Goal: Information Seeking & Learning: Check status

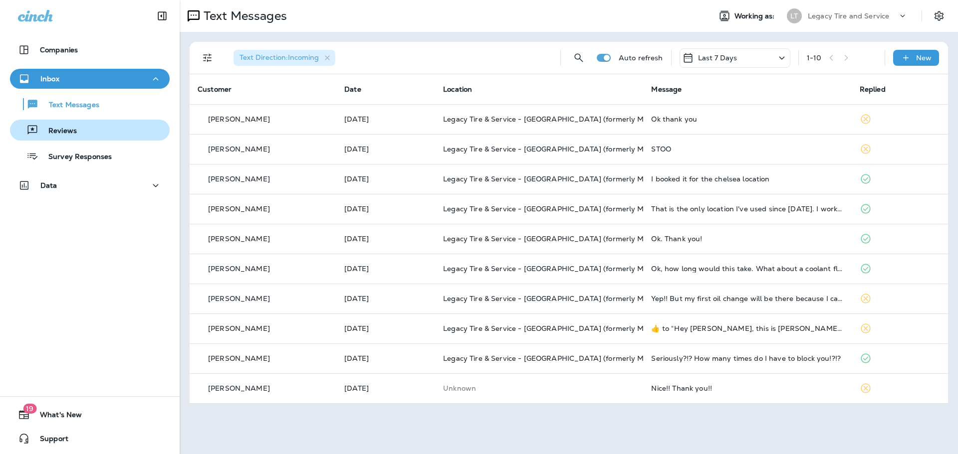
click at [76, 133] on div "Reviews" at bounding box center [90, 130] width 152 height 15
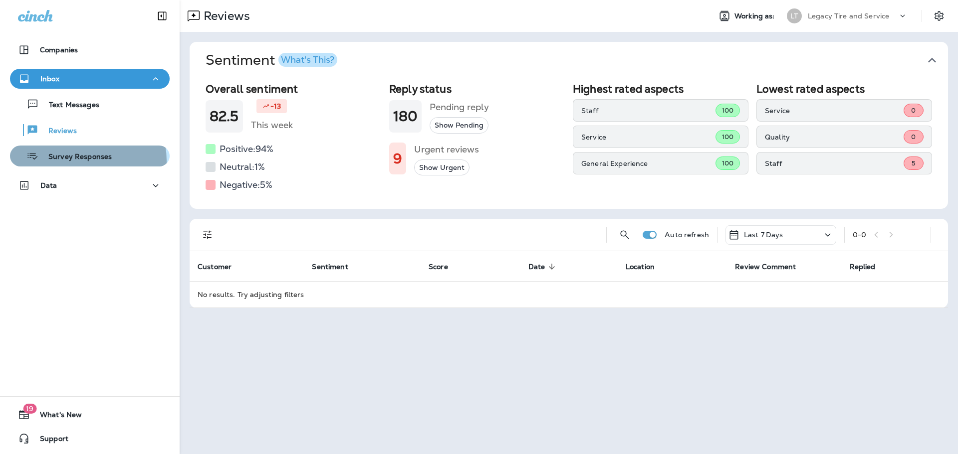
click at [78, 161] on p "Survey Responses" at bounding box center [74, 157] width 73 height 9
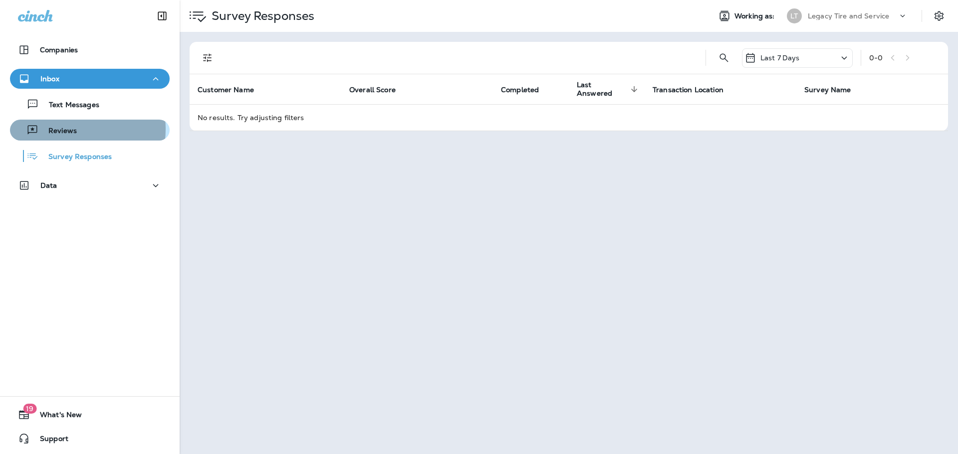
click at [66, 129] on p "Reviews" at bounding box center [57, 131] width 38 height 9
